Goal: Task Accomplishment & Management: Use online tool/utility

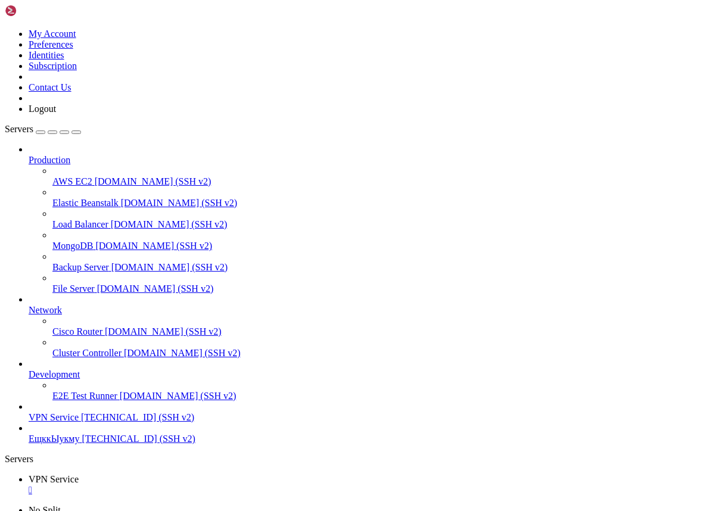
scroll to position [9, 0]
drag, startPoint x: 116, startPoint y: 857, endPoint x: 10, endPoint y: 837, distance: 108.4
copy div "root@project:~# Sub server running HTTP on [::]:61311 -bash: Sub: command not f…"
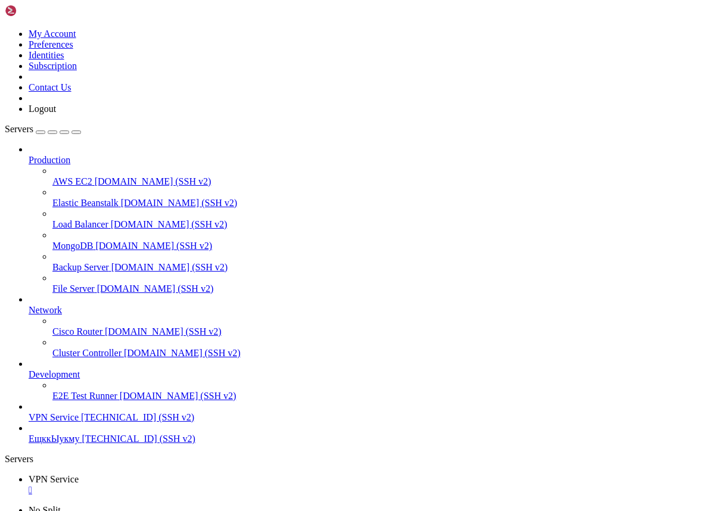
drag, startPoint x: 109, startPoint y: 879, endPoint x: 10, endPoint y: 855, distance: 102.4
drag, startPoint x: 145, startPoint y: 914, endPoint x: 11, endPoint y: 877, distance: 138.4
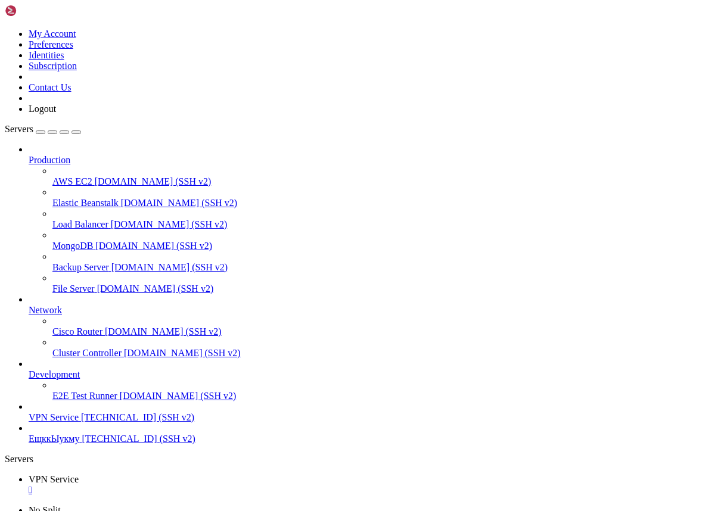
copy div "root@project:~# sudo ss -ltnp | grep 61311 LISTEN 0 4096 *: 61311 *:* users:(("…"
drag, startPoint x: 181, startPoint y: 1003, endPoint x: -29, endPoint y: 565, distance: 485.7
copy div "GNU nano 6.2 /etc/nginx/sites-available/sni.conf server { listen [TECHNICAL_ID]…"
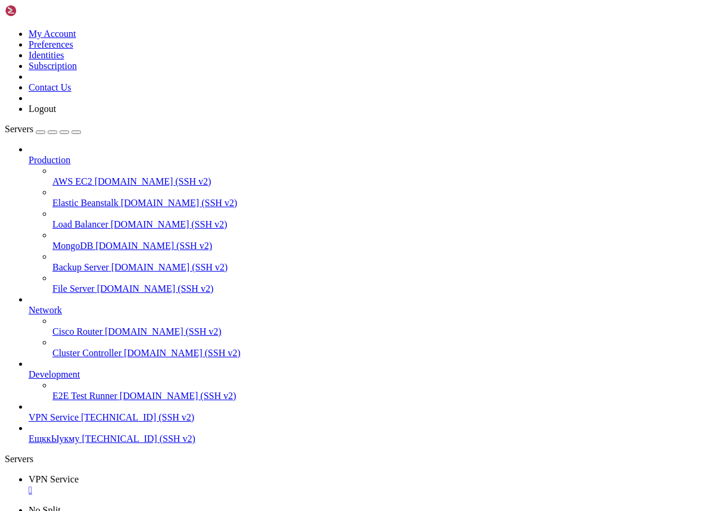
scroll to position [1645, 0]
click at [82, 444] on span "[TECHNICAL_ID] (SSH v2)" at bounding box center [138, 439] width 113 height 10
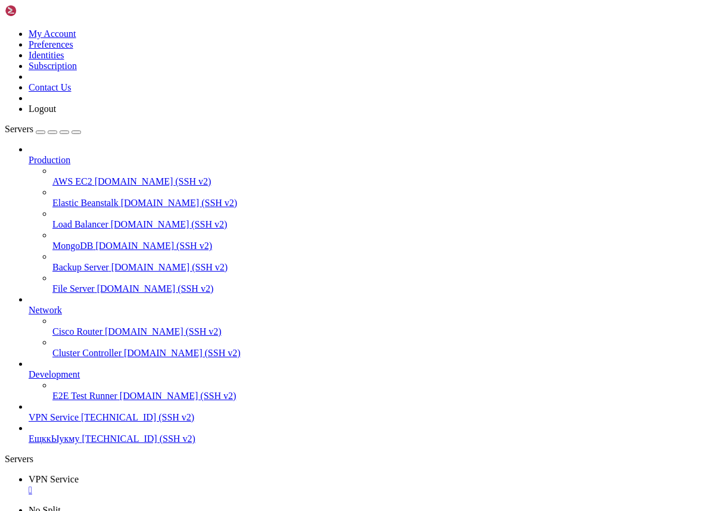
scroll to position [1, 0]
click at [82, 444] on span "[TECHNICAL_ID] (SSH v2)" at bounding box center [138, 439] width 113 height 10
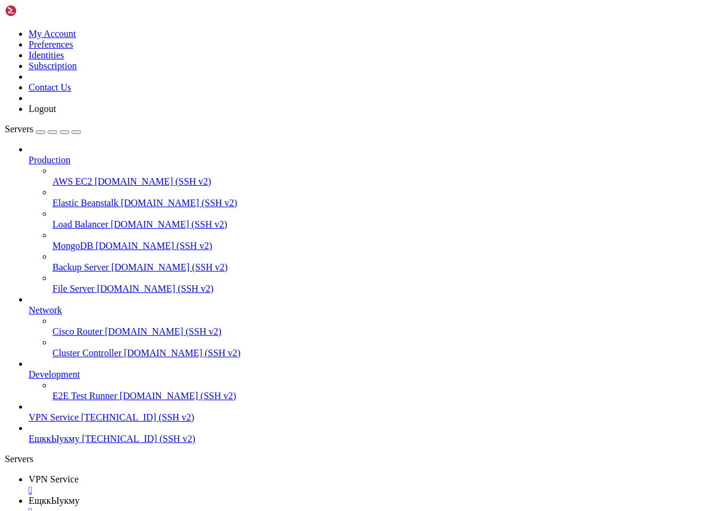
click at [226, 485] on div "" at bounding box center [369, 490] width 681 height 11
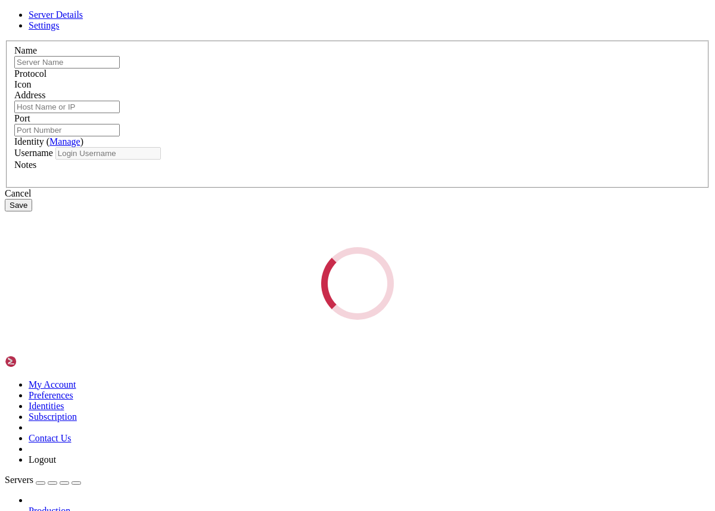
type input "ЕщккЫукму"
type input "[TECHNICAL_ID]"
type input "22"
type input "root"
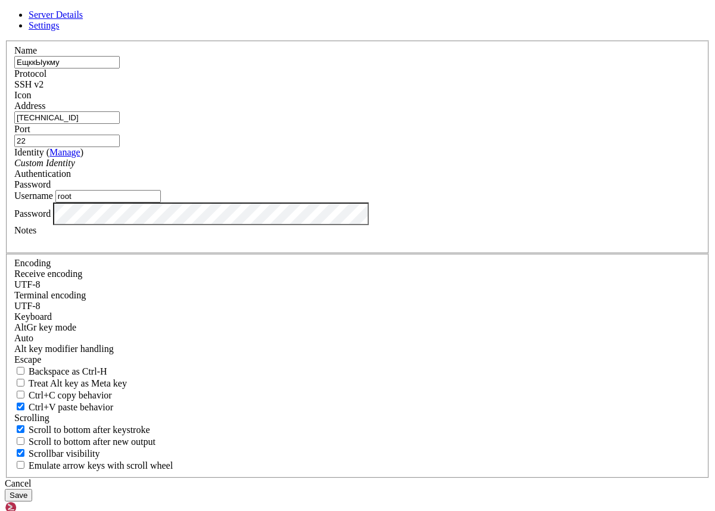
click at [32, 489] on button "Save" at bounding box center [18, 495] width 27 height 13
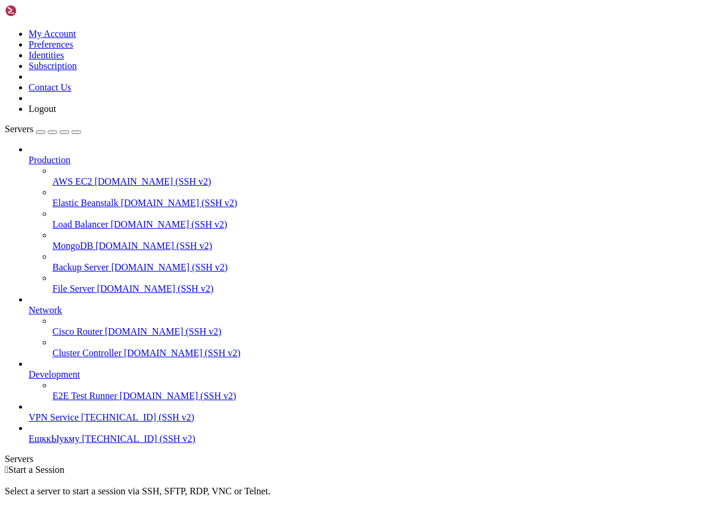
click at [82, 444] on span "[TECHNICAL_ID] (SSH v2)" at bounding box center [138, 439] width 113 height 10
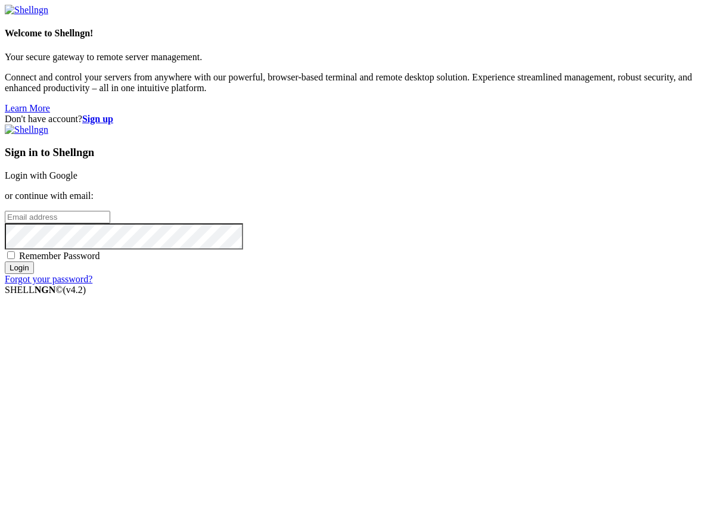
type input "[EMAIL_ADDRESS][DOMAIN_NAME]"
click at [100, 261] on span "Remember Password" at bounding box center [59, 256] width 81 height 10
click at [15, 259] on input "Remember Password" at bounding box center [11, 255] width 8 height 8
checkbox input "true"
click at [34, 274] on input "Login" at bounding box center [19, 267] width 29 height 13
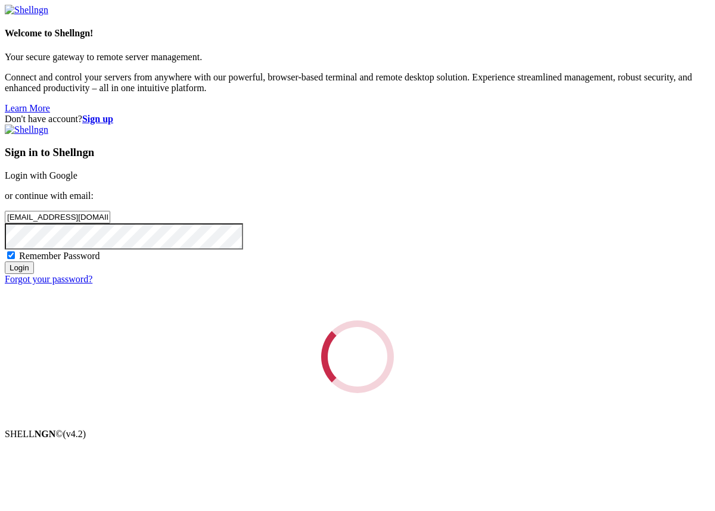
click at [421, 359] on div "Loading..." at bounding box center [357, 356] width 705 height 73
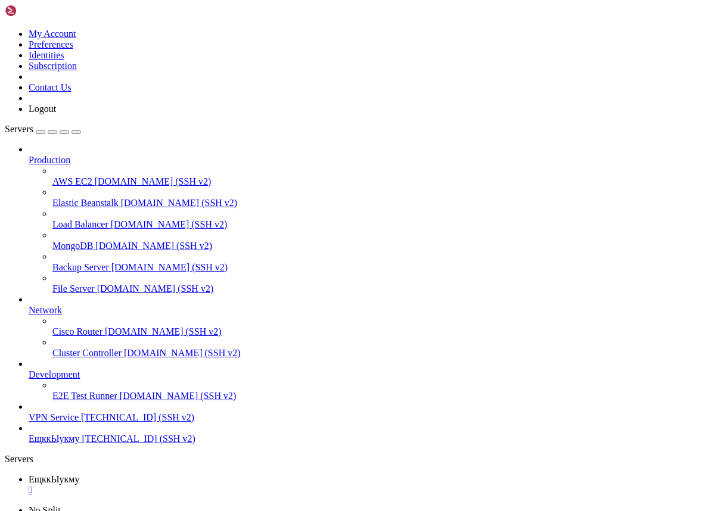
scroll to position [1, 0]
click at [80, 444] on span "ЕщккЫукму" at bounding box center [54, 439] width 51 height 10
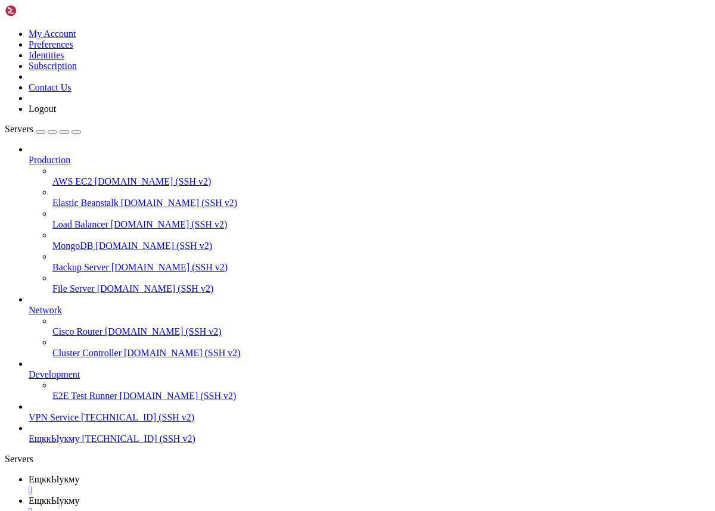
click at [227, 485] on div "" at bounding box center [369, 490] width 681 height 11
drag, startPoint x: 195, startPoint y: 892, endPoint x: 188, endPoint y: 886, distance: 9.7
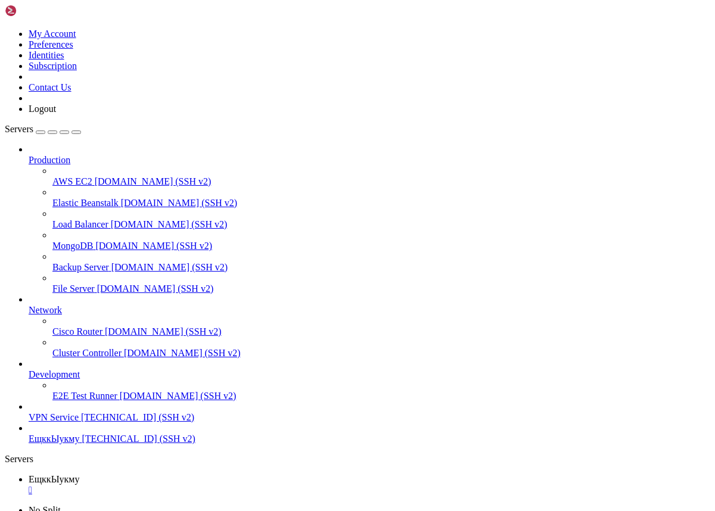
drag, startPoint x: 357, startPoint y: 942, endPoint x: 352, endPoint y: 937, distance: 6.7
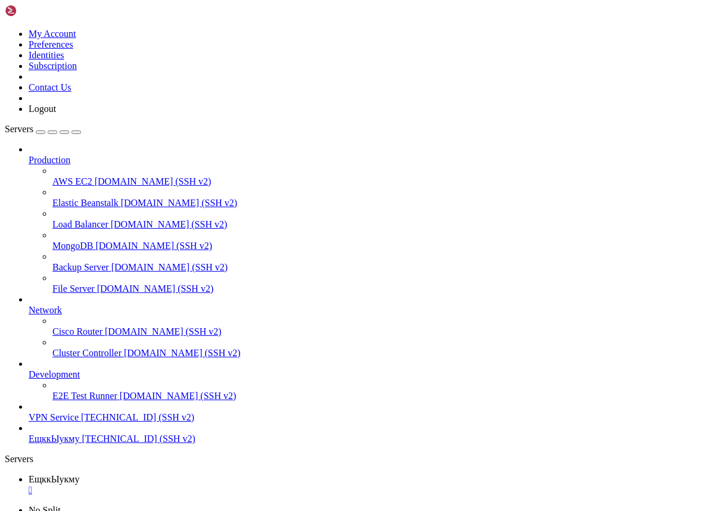
scroll to position [16416, 0]
drag, startPoint x: 161, startPoint y: 1114, endPoint x: 11, endPoint y: 962, distance: 213.1
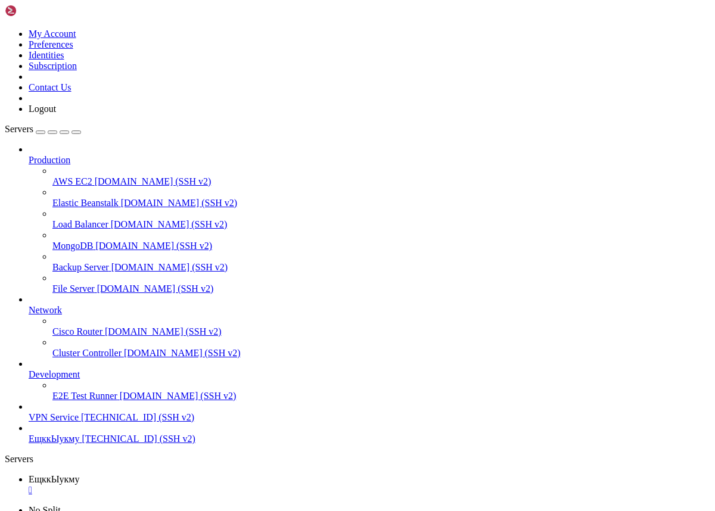
copy div "root@project:/opt/jacred# # Локально на сервере: curl -I [URL][TECHNICAL_ID] cu…"
drag, startPoint x: 144, startPoint y: 1113, endPoint x: 10, endPoint y: 1040, distance: 152.2
copy div "# Убедиться, что порты открыты на localhost ss -ltnp | egrep ':8090|:9117' || t…"
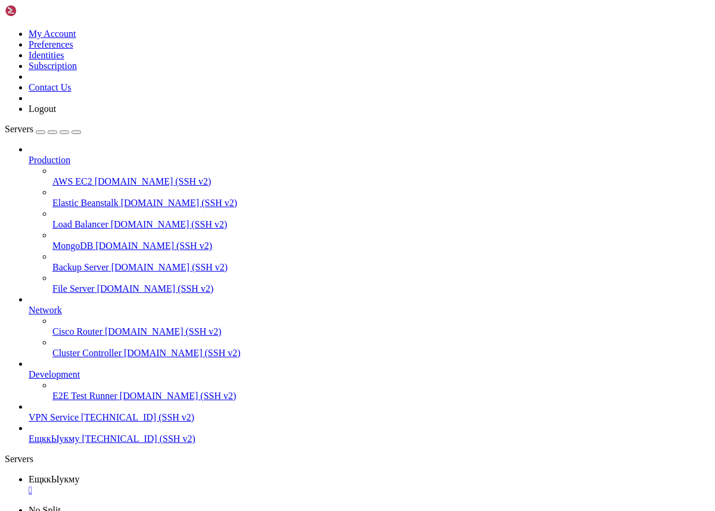
scroll to position [19794, 0]
drag, startPoint x: 11, startPoint y: 832, endPoint x: 280, endPoint y: 1111, distance: 387.6
copy div "# jacred-fdb at System.IO.Directory.GetDirectories(String path, String searchPa…"
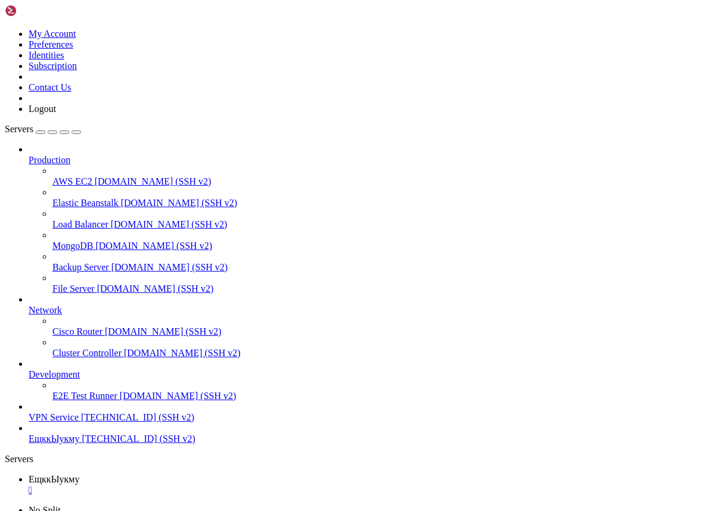
drag, startPoint x: 5, startPoint y: 882, endPoint x: 196, endPoint y: 1179, distance: 352.6
drag, startPoint x: 10, startPoint y: 873, endPoint x: 425, endPoint y: 1169, distance: 509.9
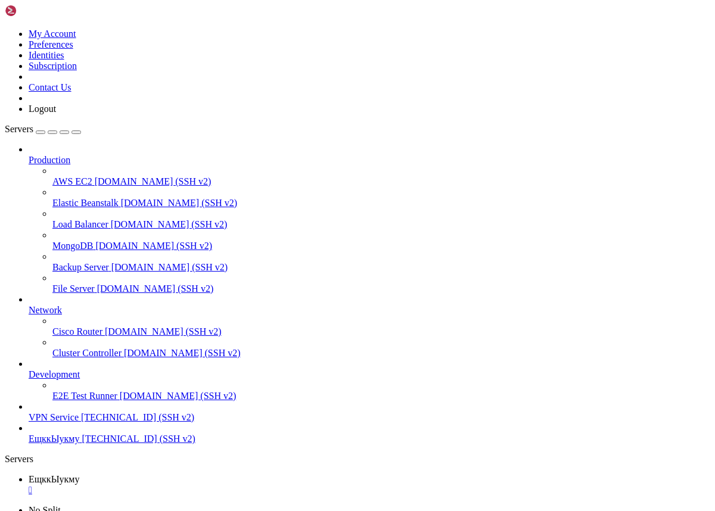
copy div "root@project:/opt/jacred# curl -sS -i [URL][TECHNICAL_ID] : 375px) and (device-…"
drag, startPoint x: 11, startPoint y: 942, endPoint x: 210, endPoint y: 1109, distance: 259.6
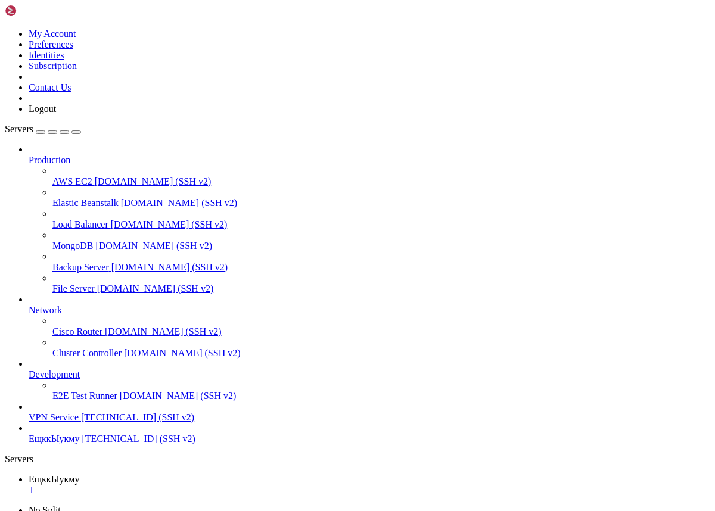
copy div "root@project:/opt/jacred# # локально curl -I [URL][TECHNICAL_ID] curl -I [URL][…"
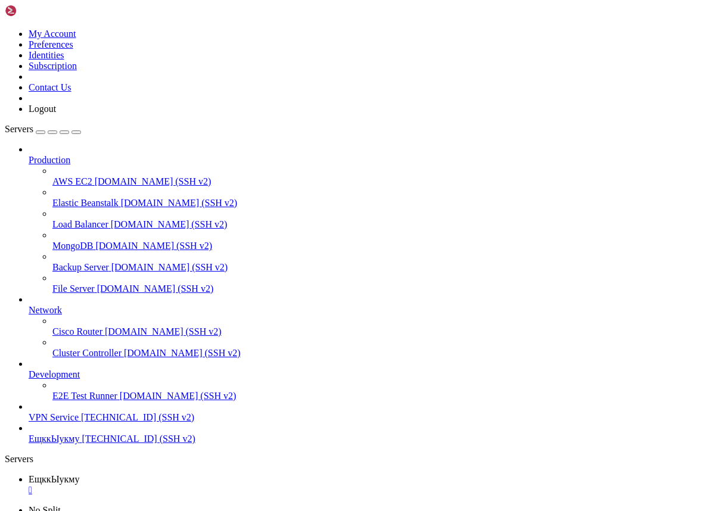
drag, startPoint x: 154, startPoint y: 1054, endPoint x: 11, endPoint y: 1040, distance: 144.3
copy div "cd /opt/torrserver sudo docker compose up -d"
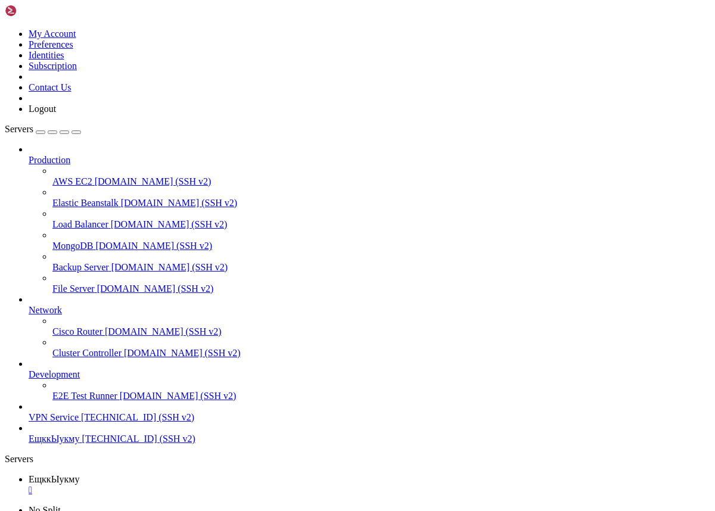
scroll to position [23637, 0]
drag, startPoint x: 253, startPoint y: 1115, endPoint x: 11, endPoint y: 1082, distance: 244.0
copy div "root@project:/opt/torrserver# cd /opt/torrserver sudo docker compose up -d fail…"
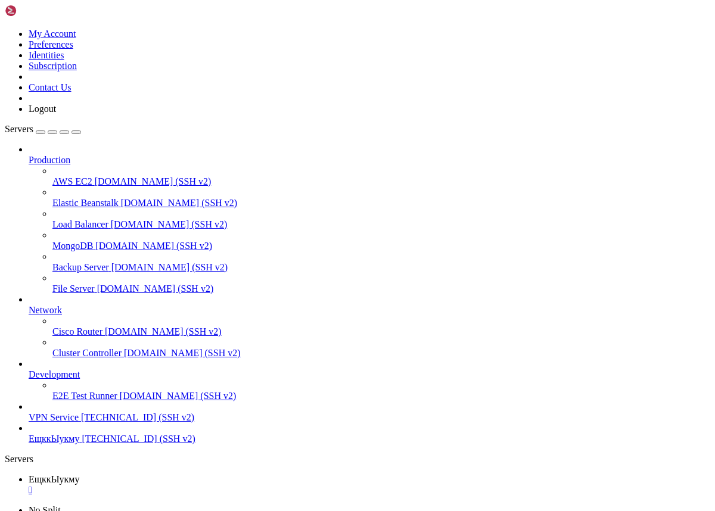
scroll to position [23459, 0]
drag, startPoint x: 195, startPoint y: 1110, endPoint x: 5, endPoint y: 1052, distance: 198.8
drag, startPoint x: 11, startPoint y: 1050, endPoint x: 175, endPoint y: 1110, distance: 174.5
